Goal: Find specific page/section: Find specific page/section

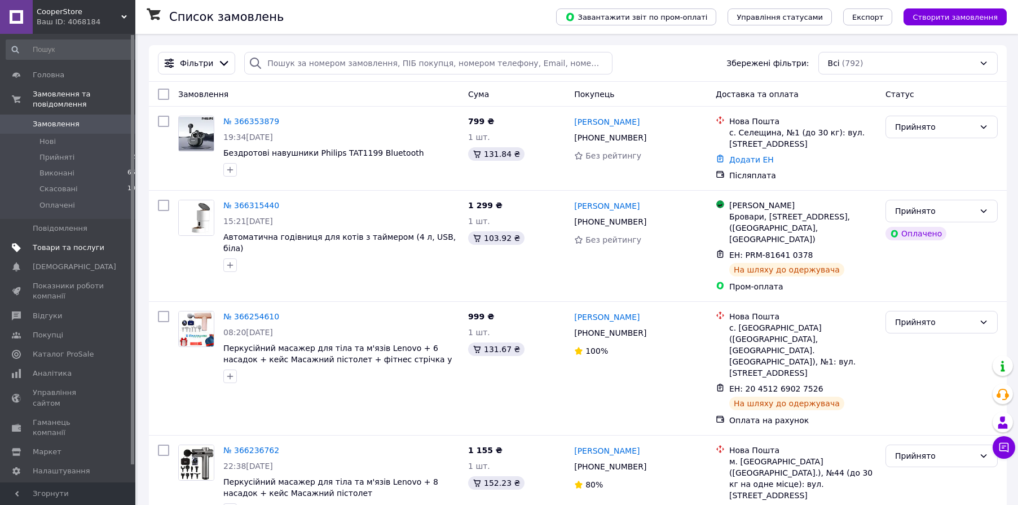
click at [70, 246] on span "Товари та послуги" at bounding box center [69, 248] width 72 height 10
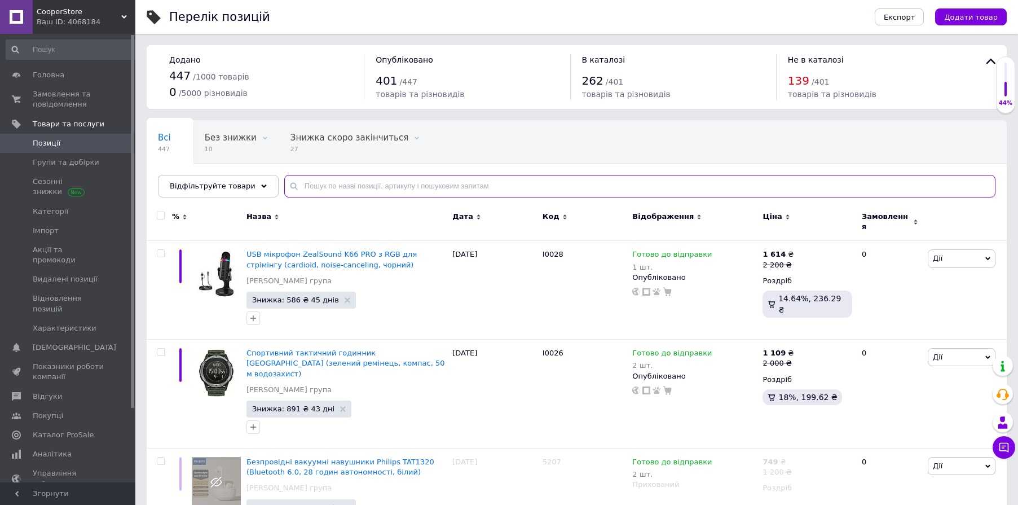
click at [332, 181] on input "text" at bounding box center [639, 186] width 711 height 23
paste input "I0028"
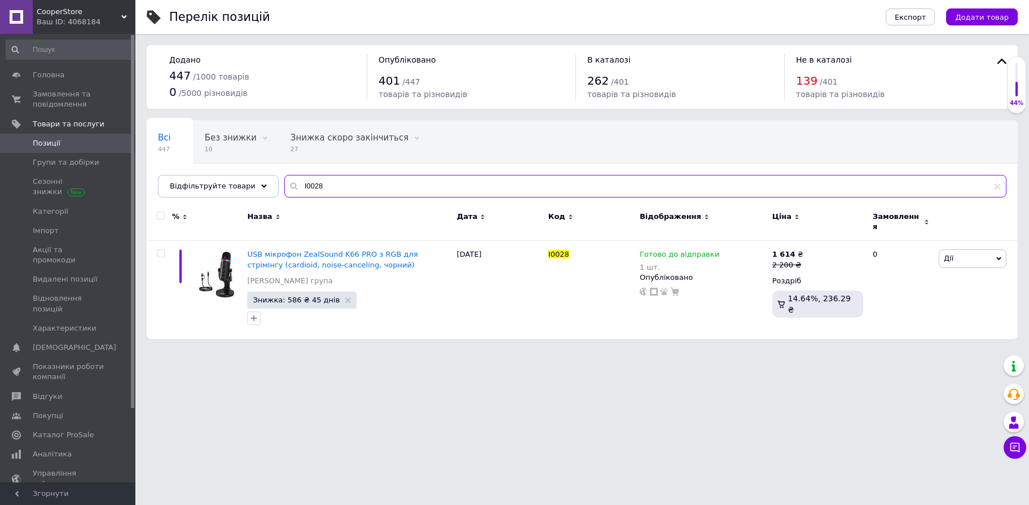
type input "I0028"
click at [60, 92] on span "Замовлення та повідомлення" at bounding box center [69, 99] width 72 height 20
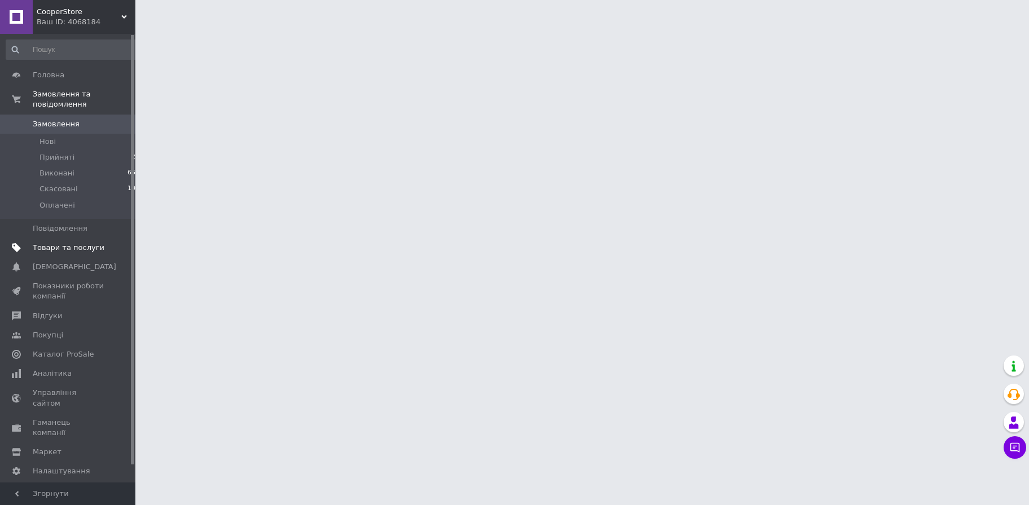
click at [59, 251] on span "Товари та послуги" at bounding box center [69, 248] width 72 height 10
